Goal: Task Accomplishment & Management: Use online tool/utility

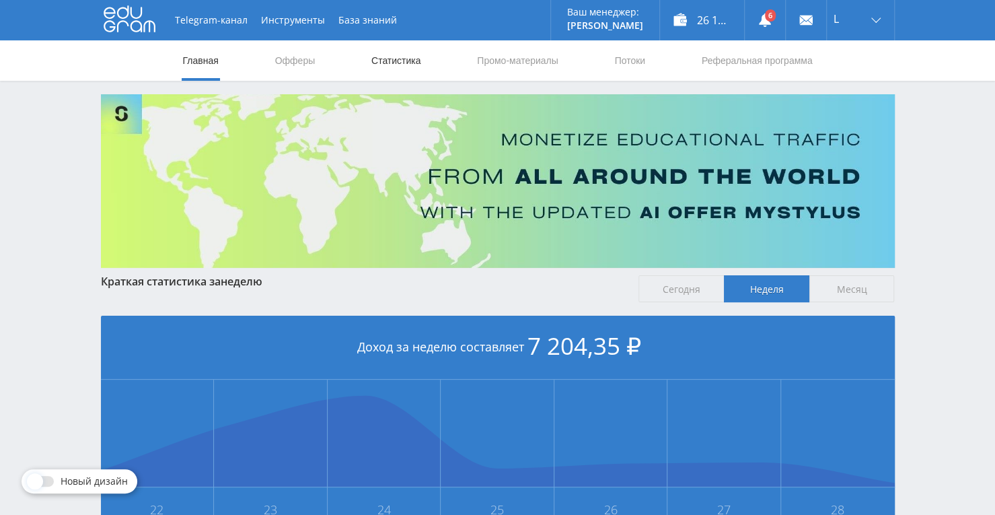
click at [388, 59] on link "Статистика" at bounding box center [396, 60] width 52 height 40
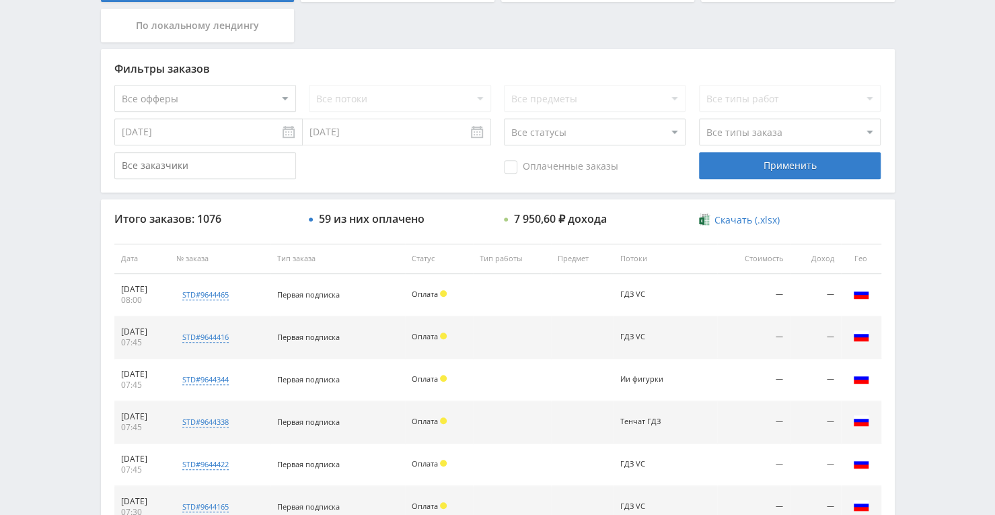
scroll to position [240, 0]
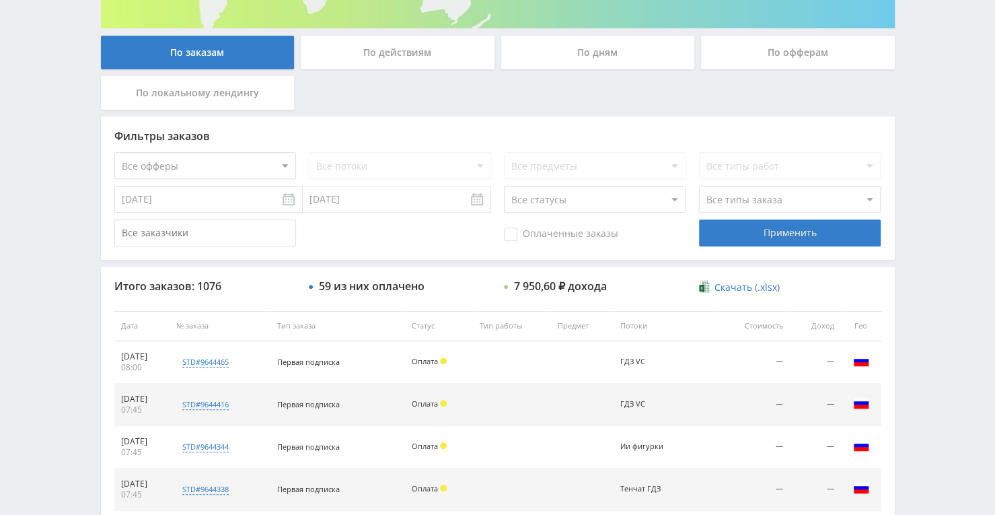
click at [620, 49] on div "По дням" at bounding box center [598, 53] width 194 height 34
click at [0, 0] on input "По дням" at bounding box center [0, 0] width 0 height 0
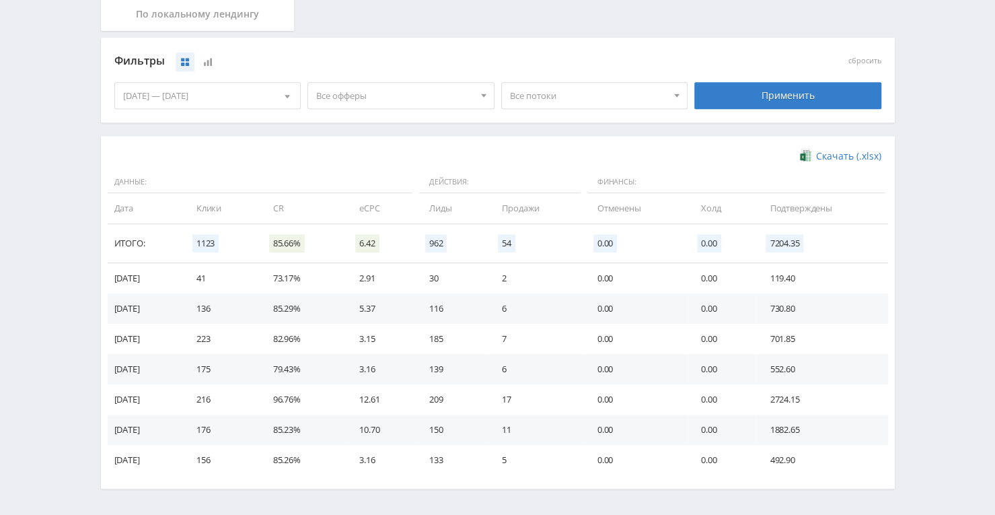
scroll to position [297, 0]
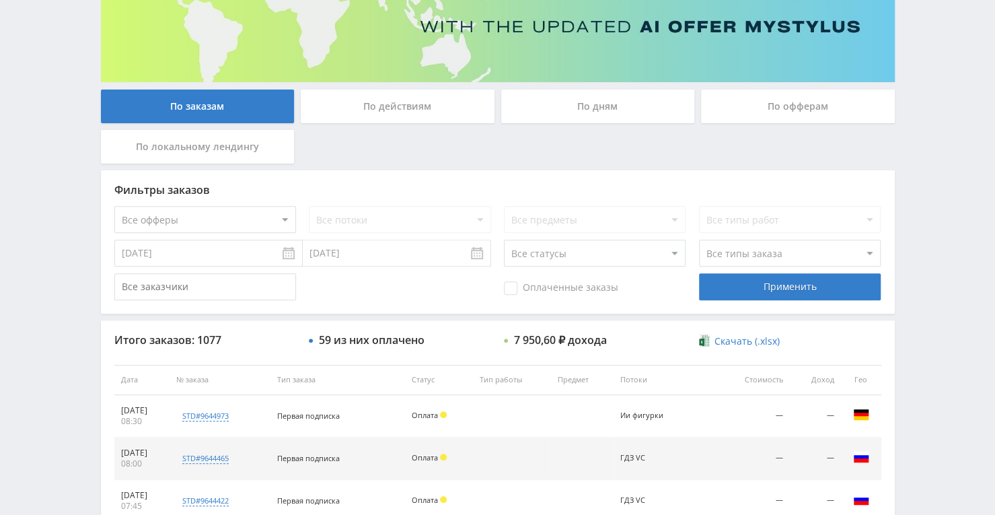
scroll to position [135, 0]
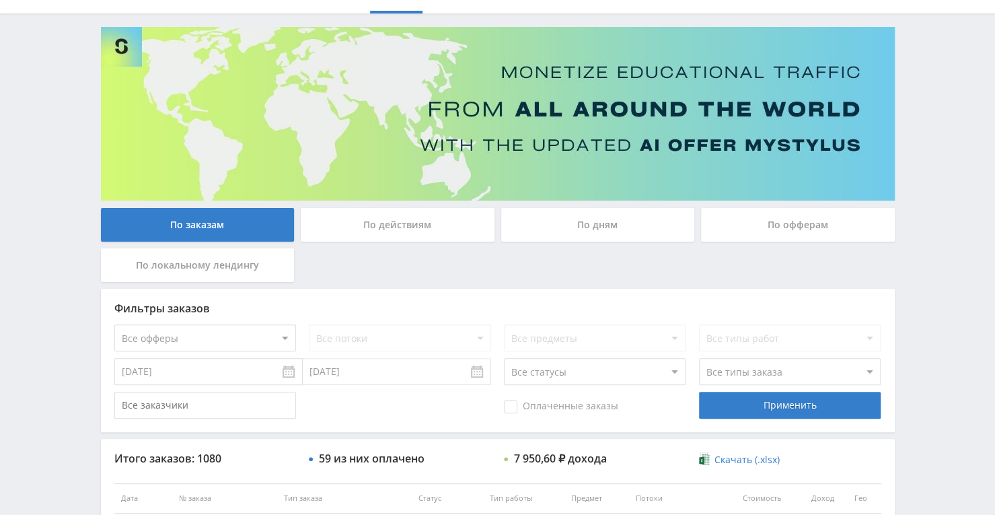
click at [579, 223] on div "По дням" at bounding box center [598, 225] width 194 height 34
click at [0, 0] on input "По дням" at bounding box center [0, 0] width 0 height 0
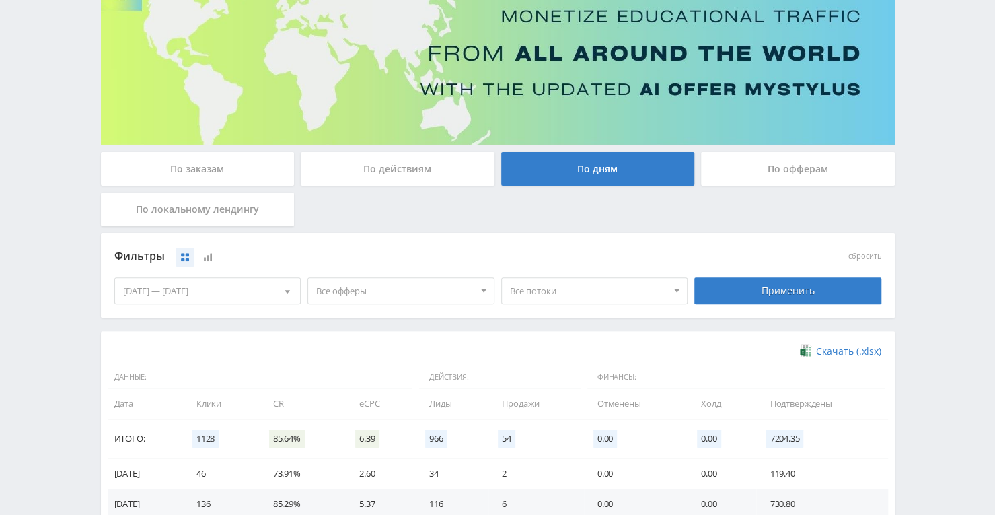
scroll to position [202, 0]
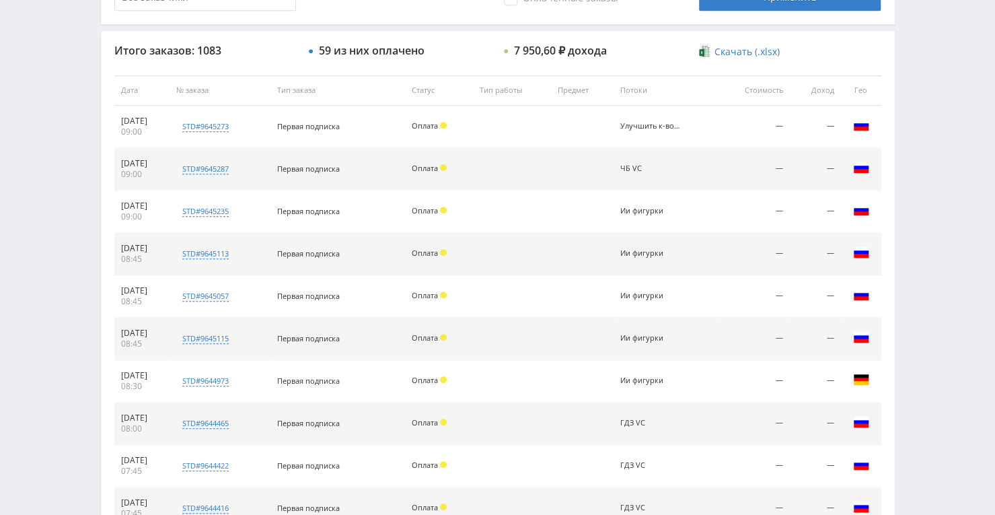
scroll to position [538, 0]
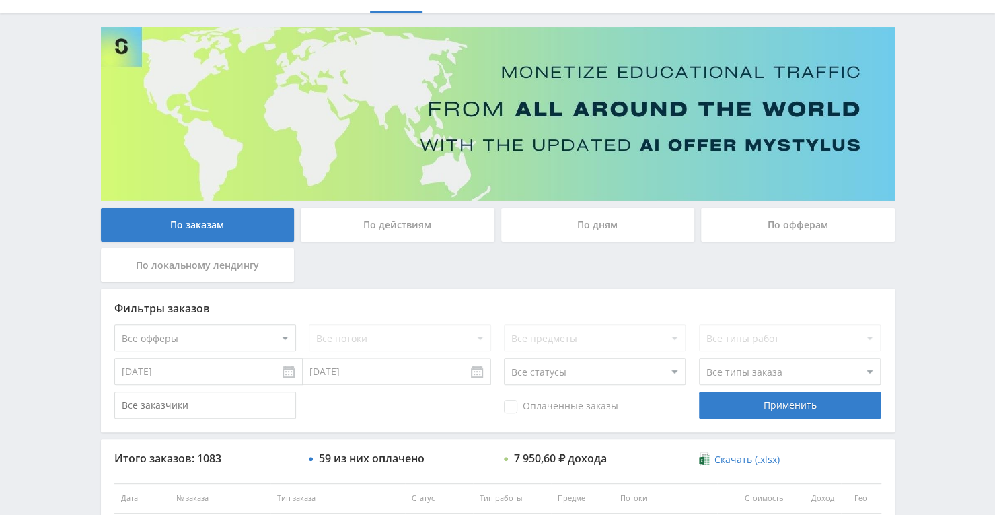
click at [562, 221] on div "По дням" at bounding box center [598, 225] width 194 height 34
click at [0, 0] on input "По дням" at bounding box center [0, 0] width 0 height 0
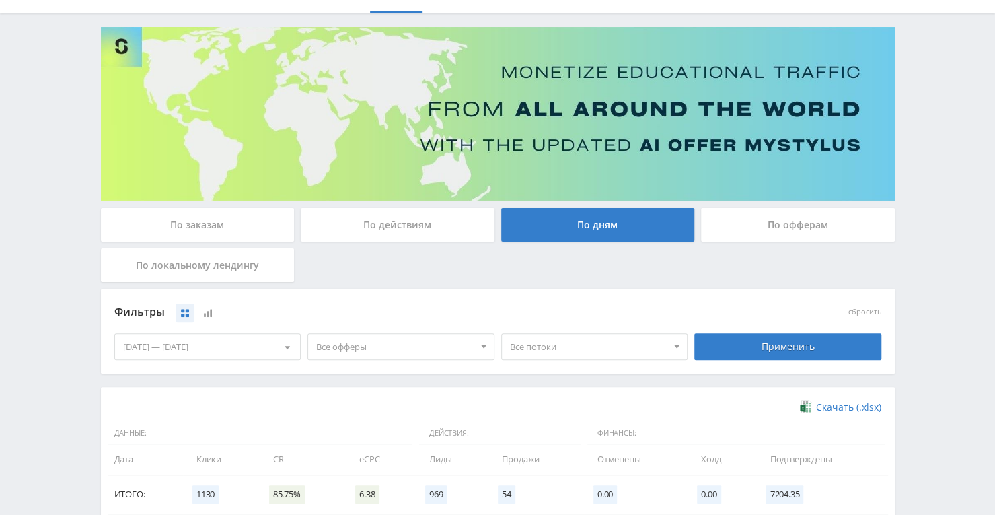
scroll to position [0, 0]
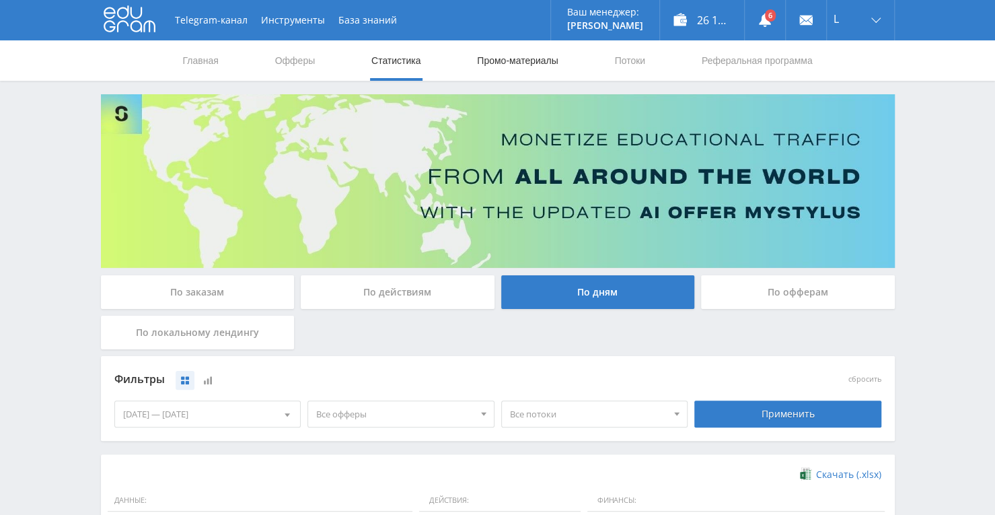
click at [514, 59] on link "Промо-материалы" at bounding box center [517, 60] width 83 height 40
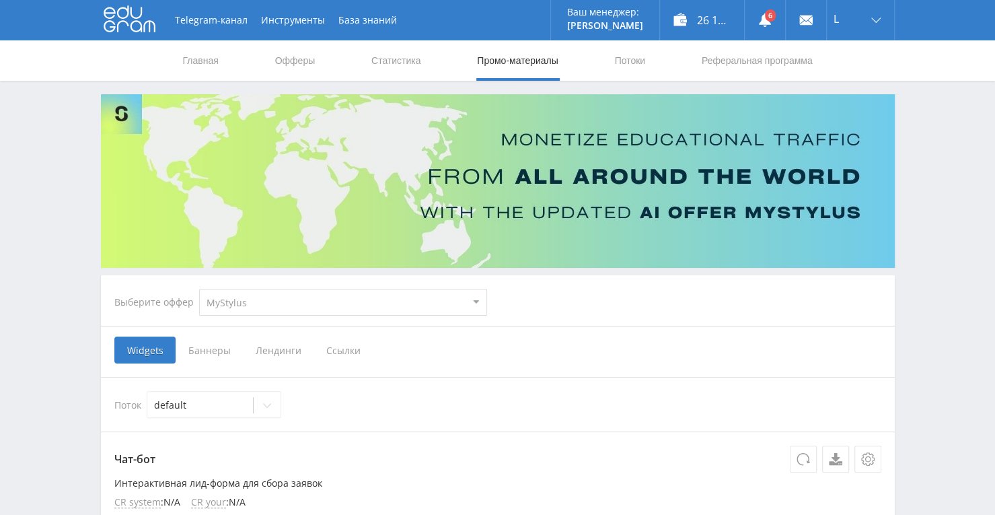
click at [457, 303] on select "MyStylus MyStylus - Revshare Кэмп Studybay Автор24 Studybay Brazil Study AI (Re…" at bounding box center [343, 302] width 288 height 27
select select "376"
click at [199, 289] on select "MyStylus MyStylus - Revshare Кэмп Studybay Автор24 Studybay Brazil Study AI (Re…" at bounding box center [343, 302] width 288 height 27
select select "376"
click at [201, 352] on span "Ссылки" at bounding box center [206, 349] width 60 height 27
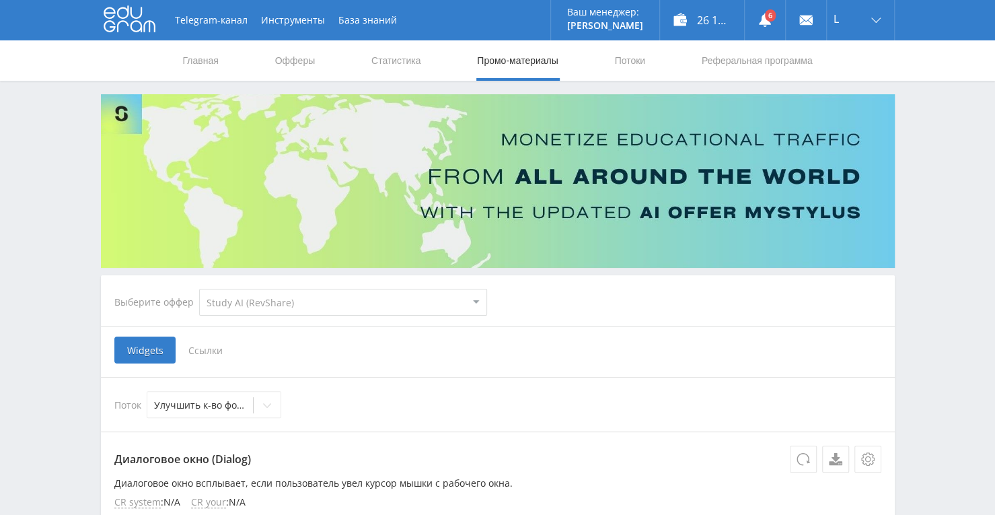
click at [0, 0] on input "Ссылки" at bounding box center [0, 0] width 0 height 0
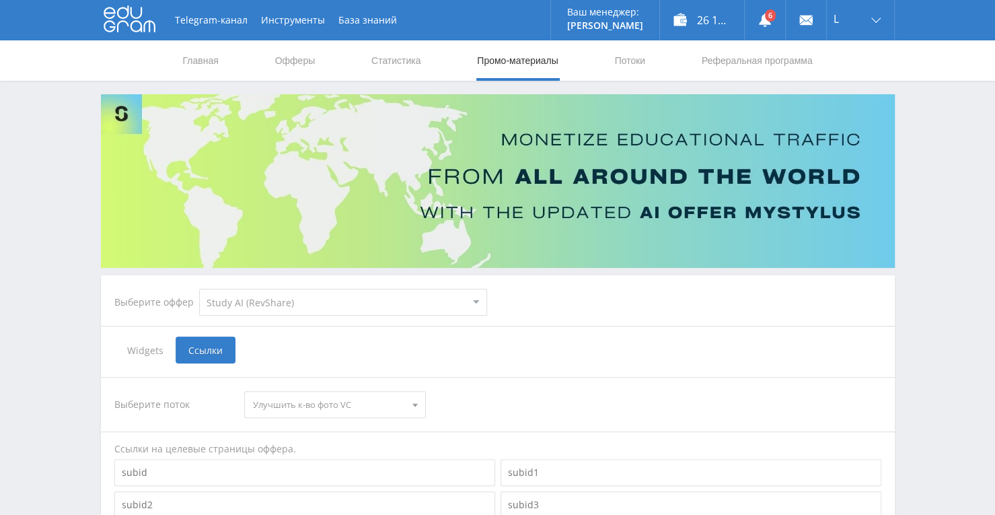
click at [404, 402] on span "Улучшить к-во фото VC" at bounding box center [329, 405] width 152 height 26
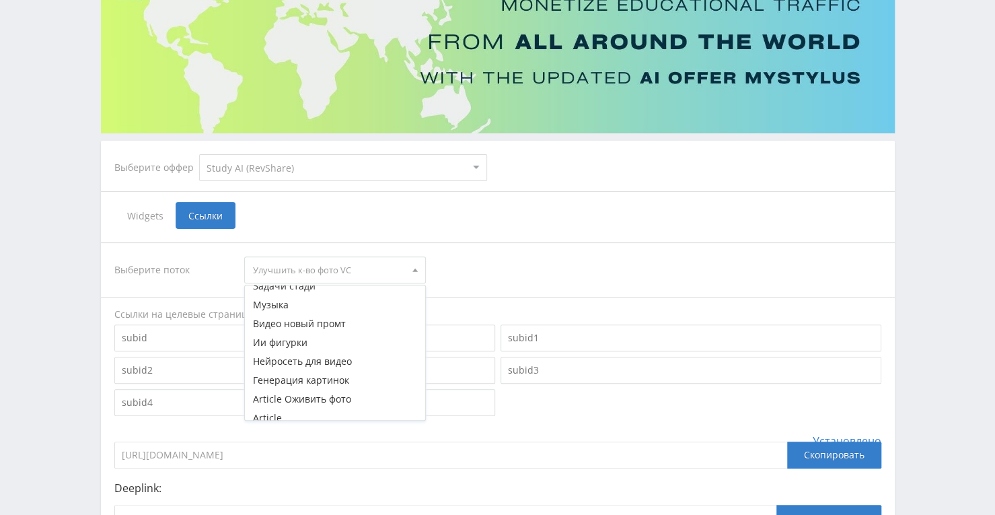
scroll to position [190, 0]
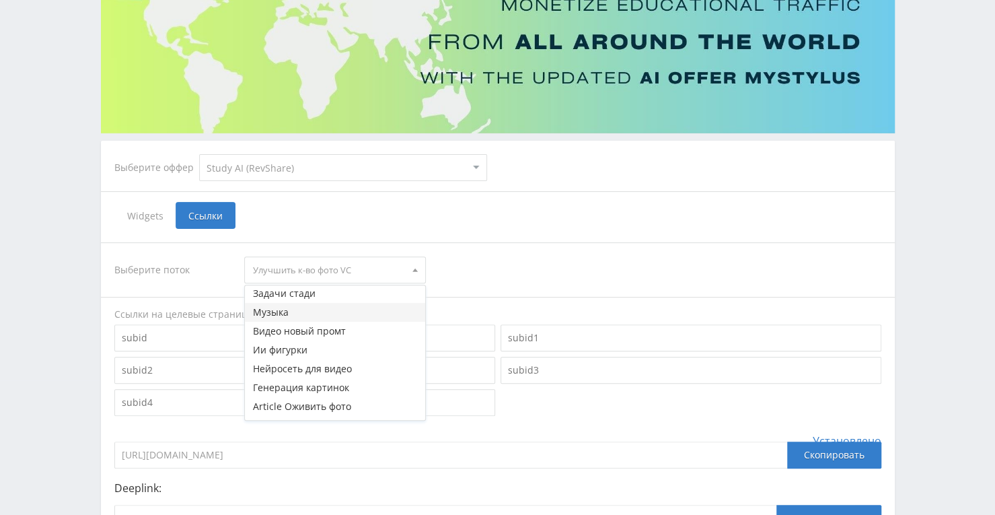
click at [285, 313] on button "Музыка" at bounding box center [335, 312] width 180 height 19
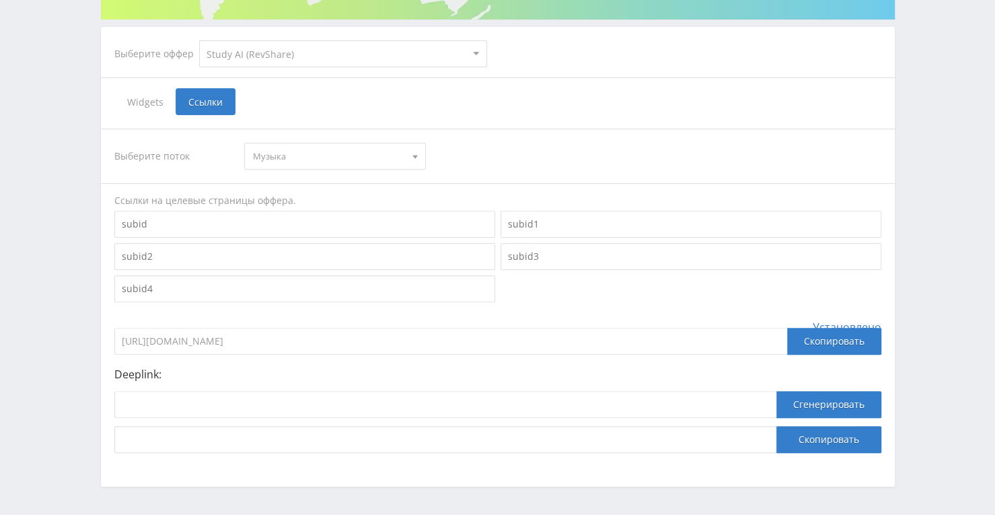
scroll to position [293, 0]
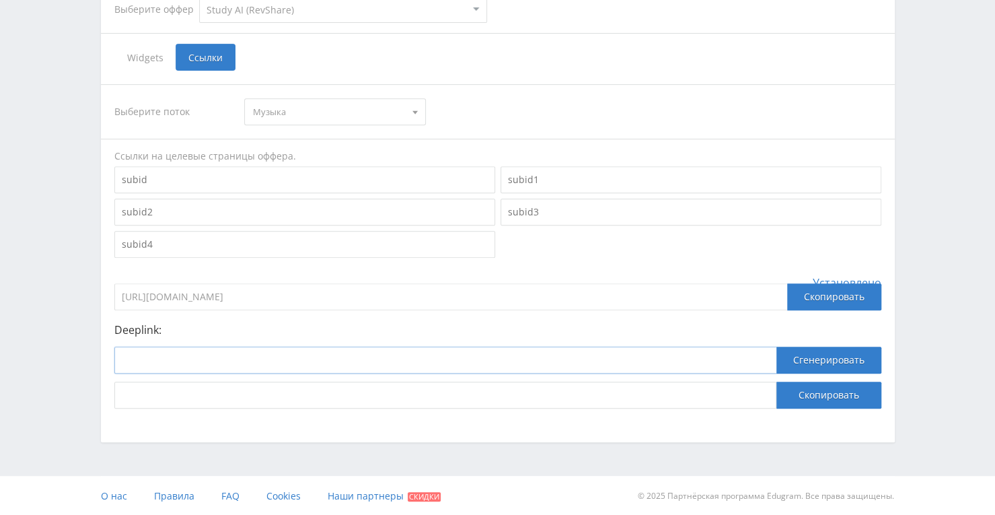
click at [474, 360] on input at bounding box center [445, 360] width 662 height 27
paste input "https://study24.ai/chat/suno"
type input "https://study24.ai/chat/suno"
click at [863, 361] on button "Сгенерировать" at bounding box center [828, 360] width 105 height 27
click at [797, 398] on button "Скопировать" at bounding box center [828, 394] width 105 height 27
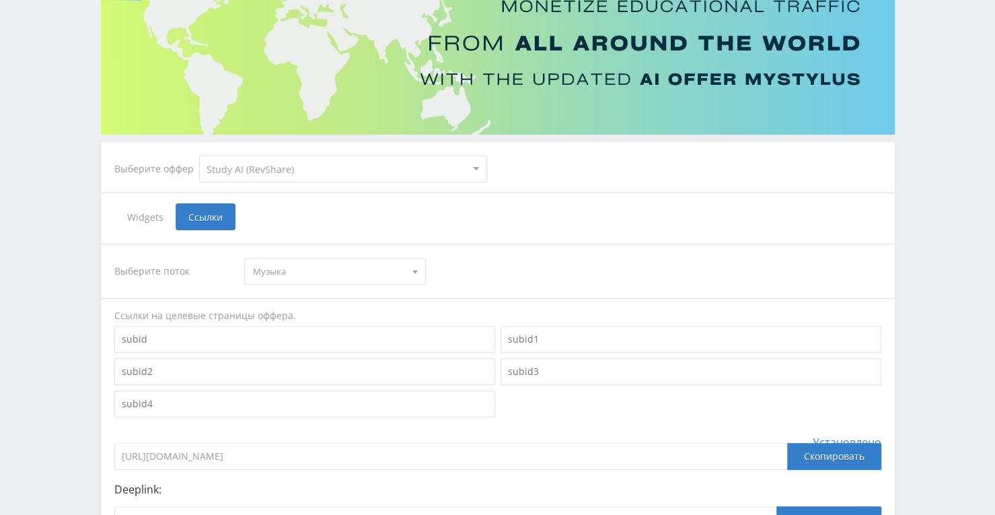
scroll to position [0, 0]
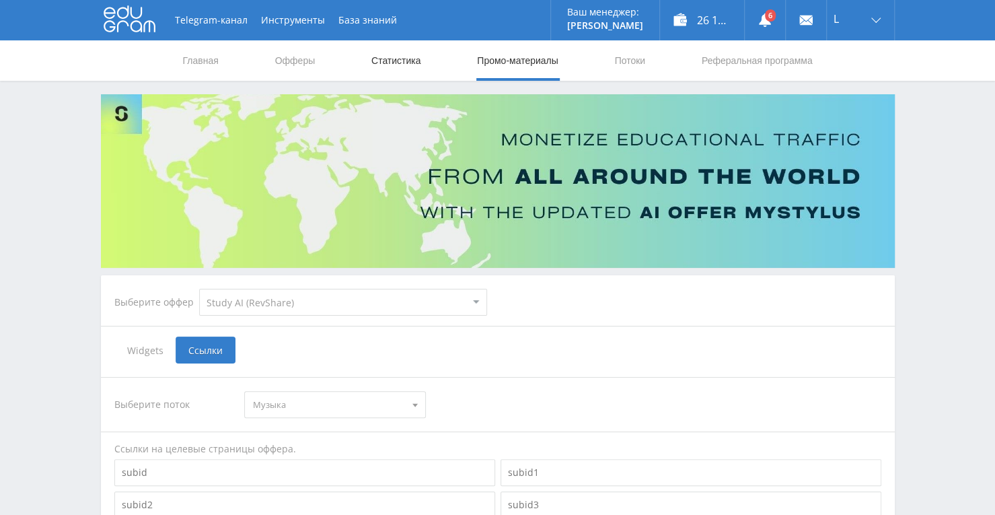
click at [405, 57] on link "Статистика" at bounding box center [396, 60] width 52 height 40
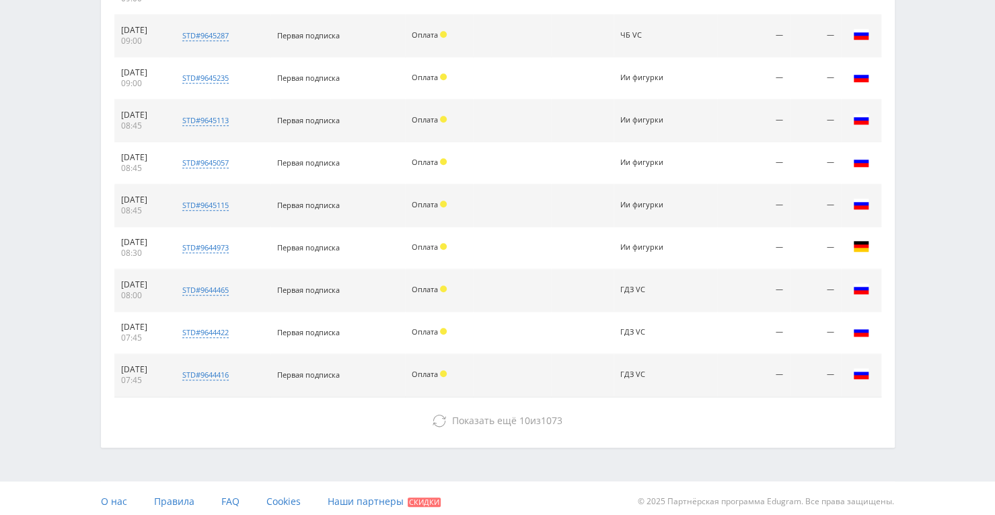
scroll to position [612, 0]
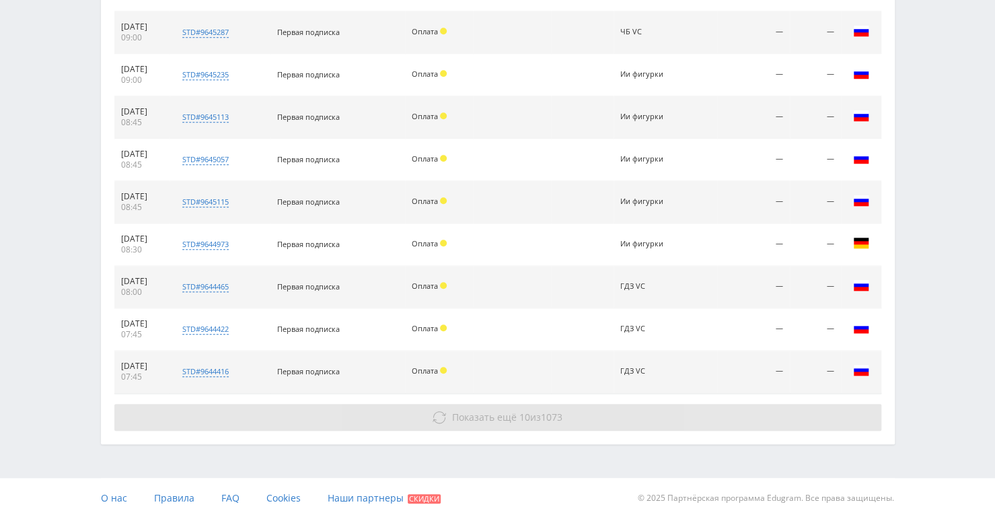
click at [439, 416] on icon at bounding box center [439, 416] width 13 height 13
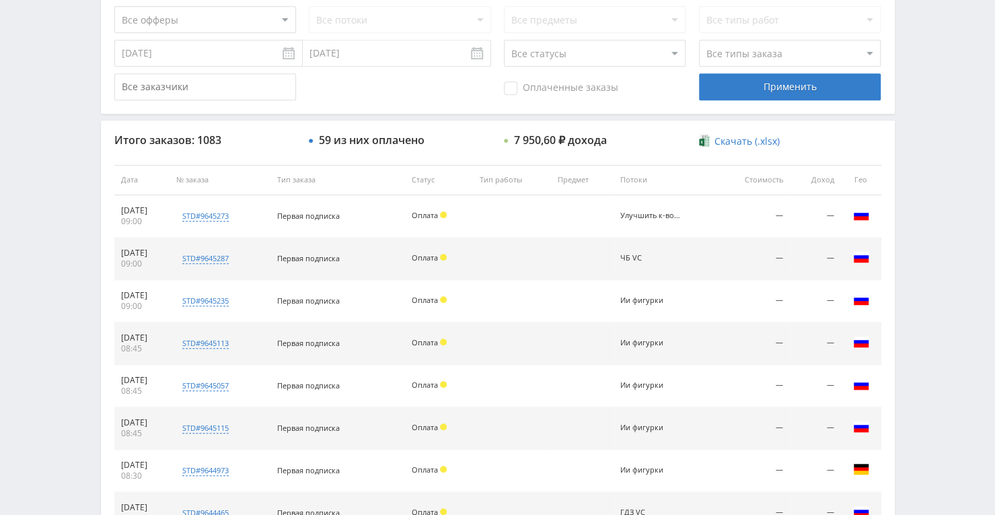
scroll to position [184, 0]
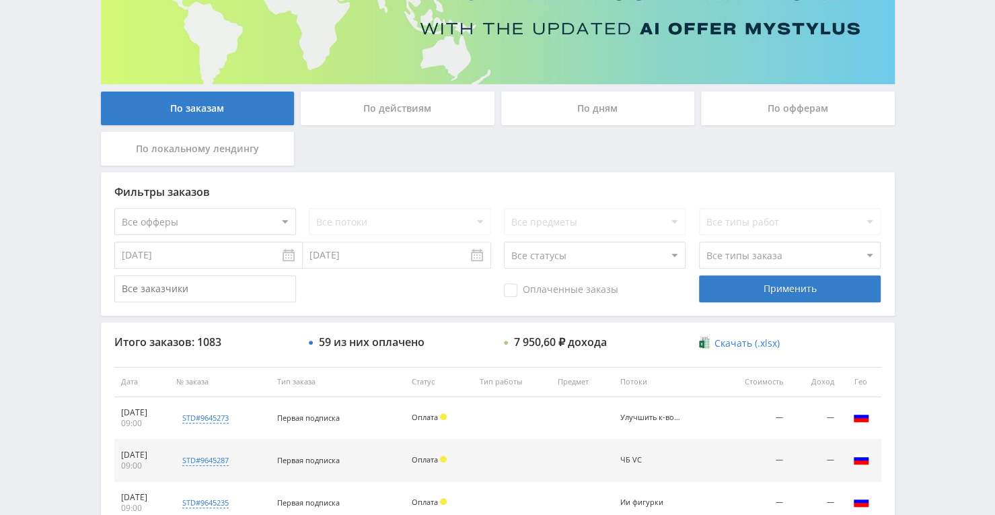
click at [585, 110] on div "По дням" at bounding box center [598, 109] width 194 height 34
click at [0, 0] on input "По дням" at bounding box center [0, 0] width 0 height 0
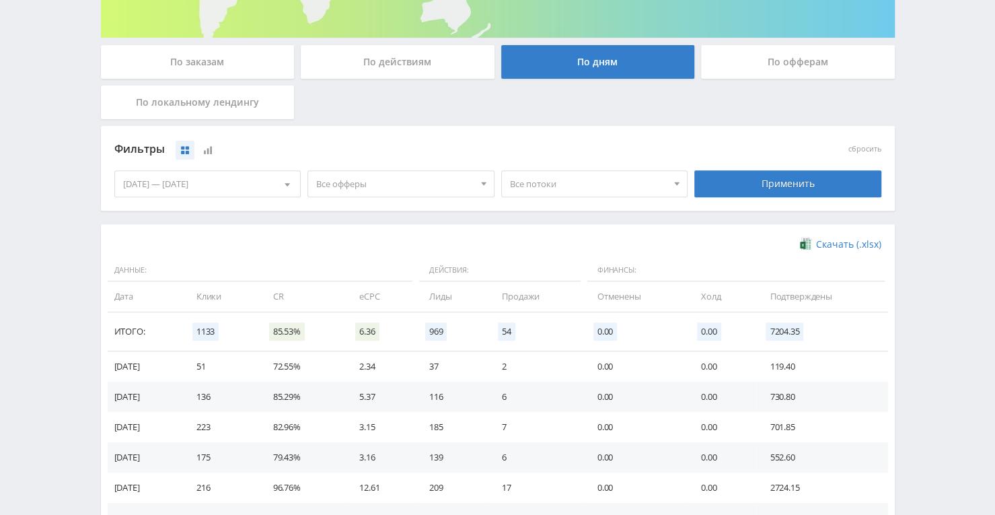
scroll to position [251, 0]
